Goal: Task Accomplishment & Management: Use online tool/utility

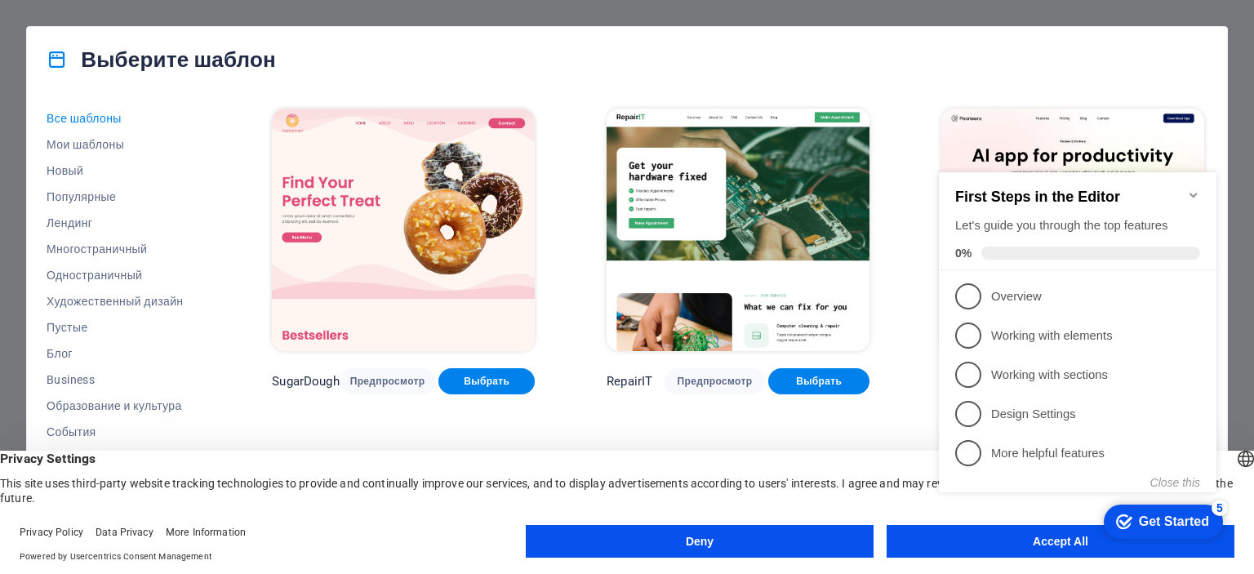
click div "checkmark Get Started 5 First Steps in the Editor Let's guide you through the t…"
click at [1195, 189] on icon "Minimize checklist" at bounding box center [1193, 195] width 13 height 13
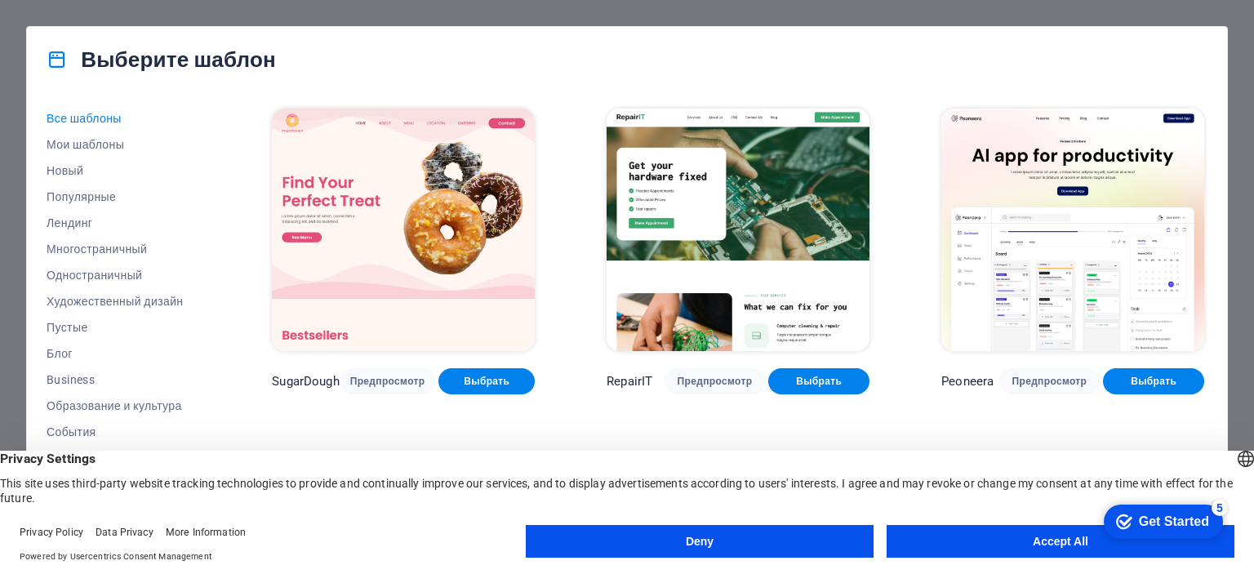
scroll to position [245, 0]
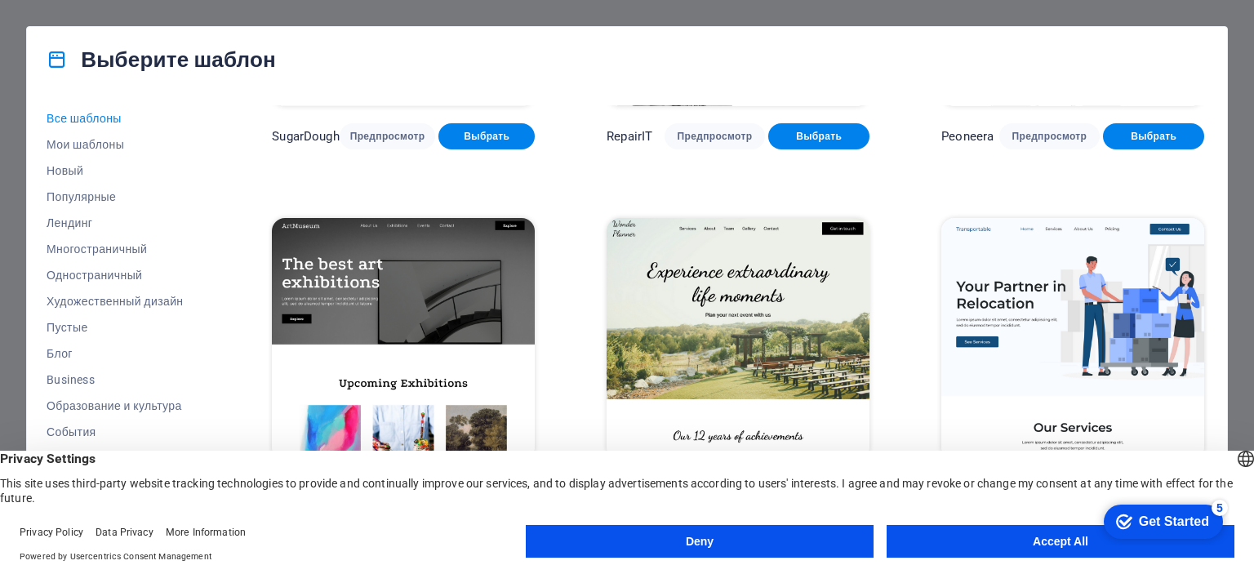
click at [965, 546] on button "Accept All" at bounding box center [1060, 541] width 348 height 33
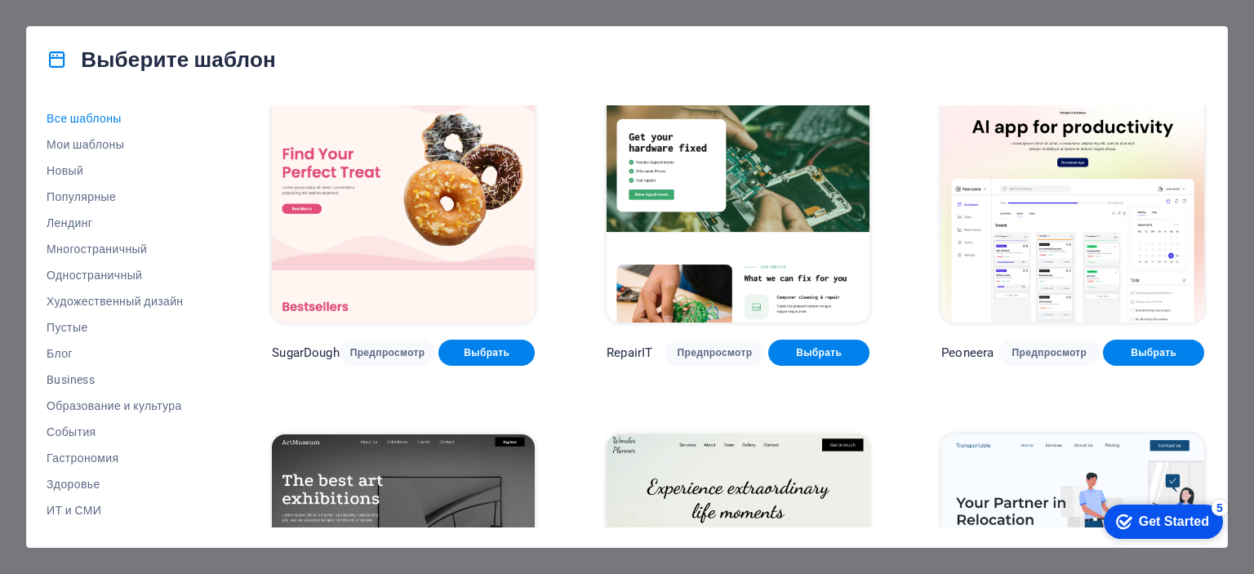
scroll to position [0, 0]
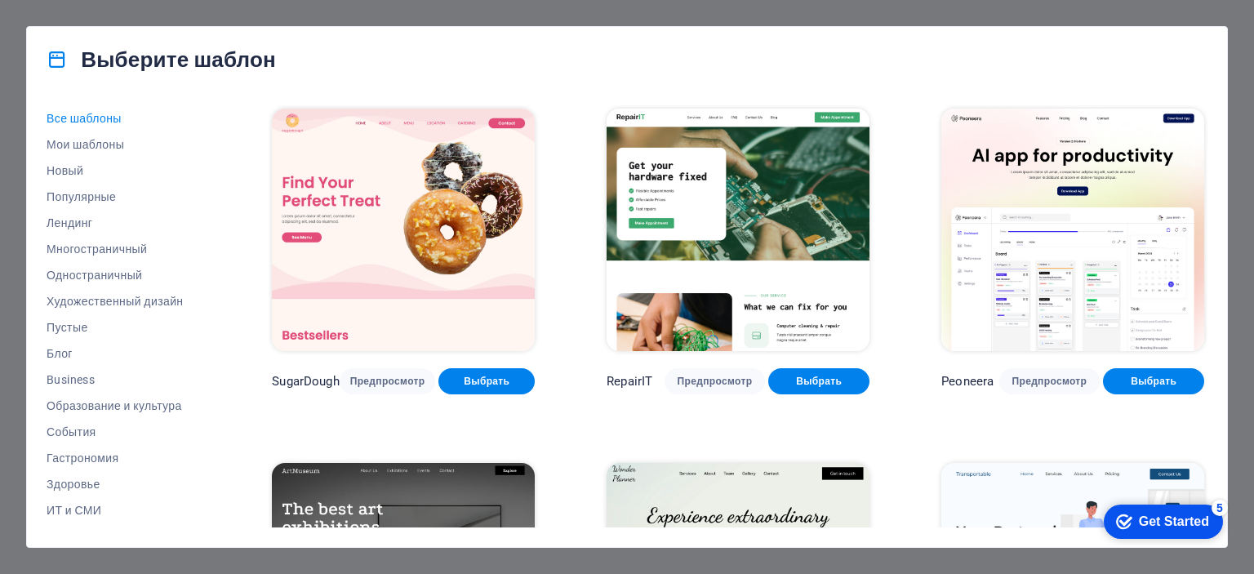
click at [1171, 520] on div "Get Started" at bounding box center [1173, 521] width 70 height 15
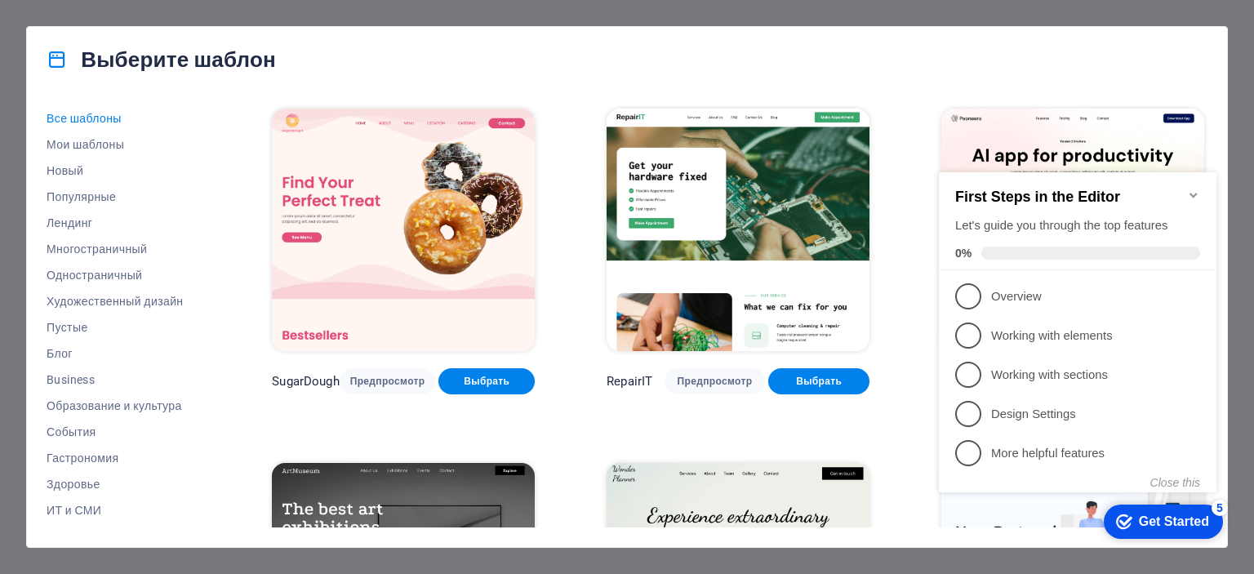
click at [488, 551] on div "Выберите шаблон Все шаблоны Мои шаблоны Новый Популярные Лендинг Многостраничны…" at bounding box center [627, 287] width 1254 height 574
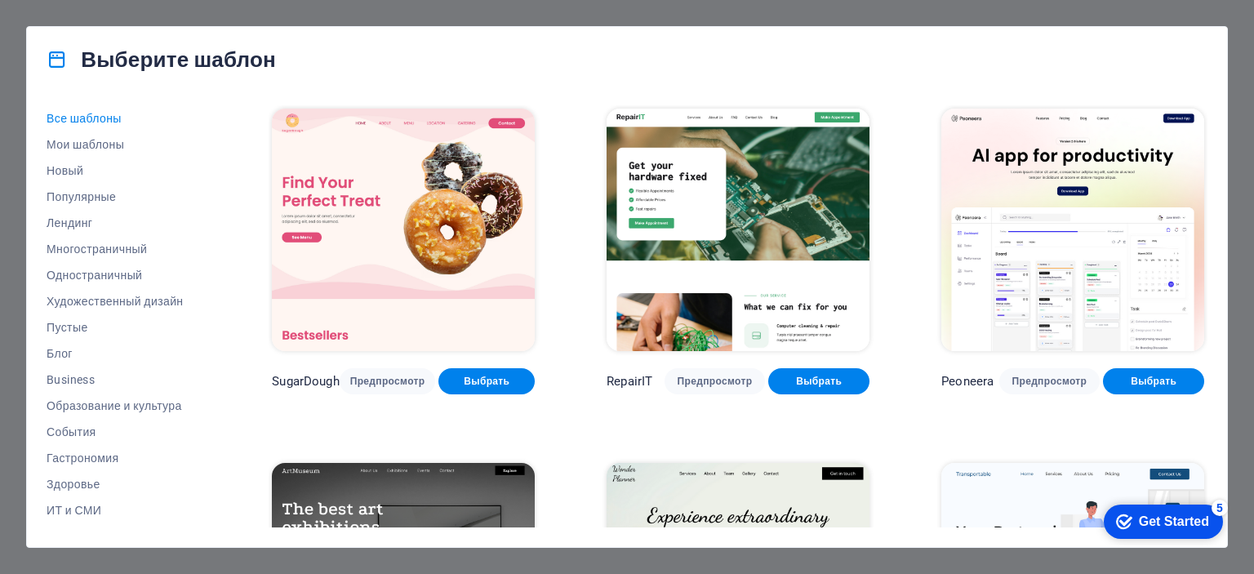
click at [336, 11] on div "Выберите шаблон Все шаблоны Мои шаблоны Новый Популярные Лендинг Многостраничны…" at bounding box center [627, 287] width 1254 height 574
